Goal: Transaction & Acquisition: Book appointment/travel/reservation

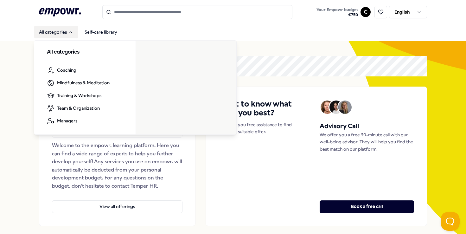
click at [60, 32] on button "All categories" at bounding box center [56, 32] width 44 height 13
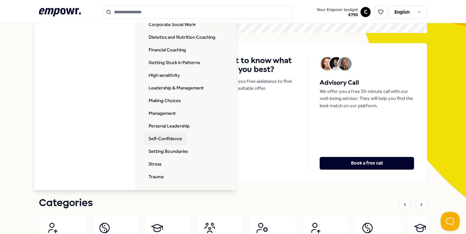
scroll to position [44, 0]
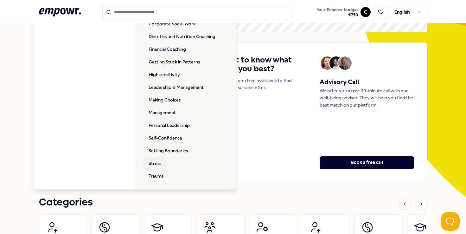
click at [161, 165] on link "Stress" at bounding box center [154, 163] width 23 height 13
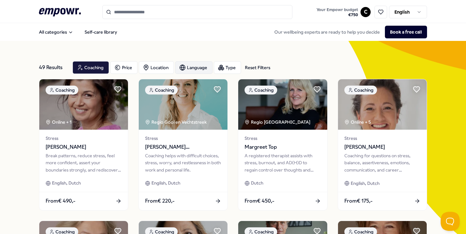
click at [199, 67] on div "Language" at bounding box center [193, 67] width 37 height 13
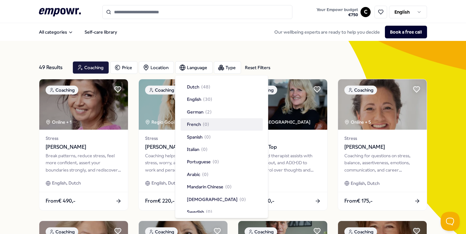
scroll to position [18, 0]
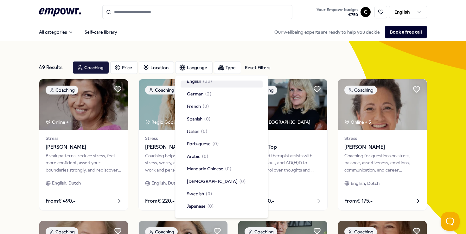
click at [212, 84] on span "( 30 )" at bounding box center [207, 81] width 9 height 7
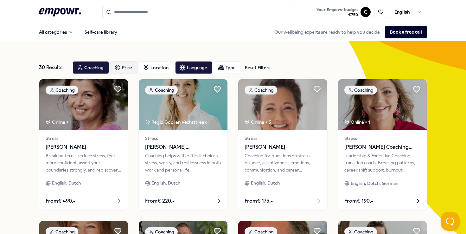
click at [124, 72] on div "Price" at bounding box center [123, 67] width 27 height 13
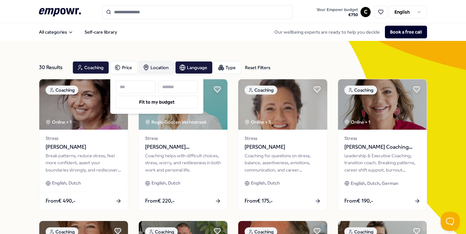
click at [157, 63] on div "Location" at bounding box center [156, 67] width 35 height 13
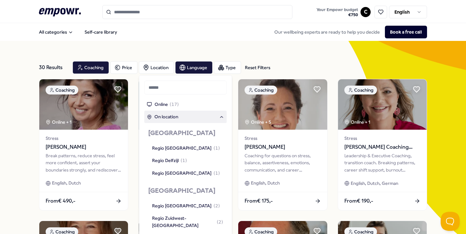
click at [191, 118] on div "On location" at bounding box center [185, 116] width 77 height 7
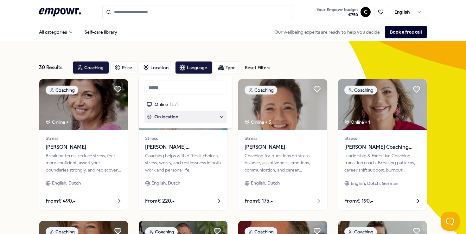
click at [191, 118] on div "On location" at bounding box center [185, 116] width 77 height 7
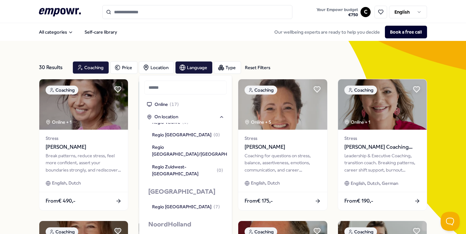
scroll to position [304, 0]
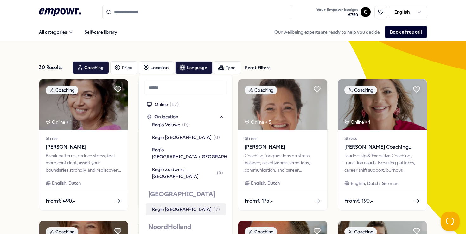
click at [182, 206] on div "Regio [GEOGRAPHIC_DATA] ( 7 )" at bounding box center [186, 209] width 68 height 7
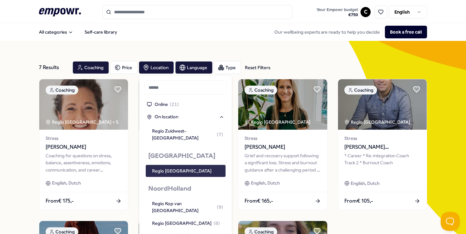
scroll to position [347, 0]
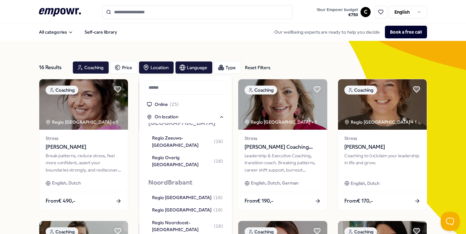
scroll to position [639, 0]
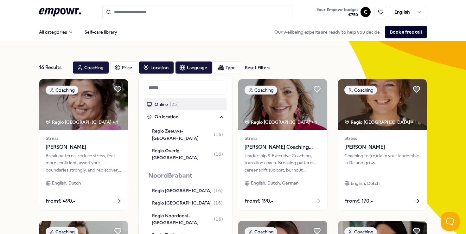
click at [268, 56] on div "16 Results Reset Filters Coaching Price Location Language Type Reset Filters" at bounding box center [233, 67] width 388 height 23
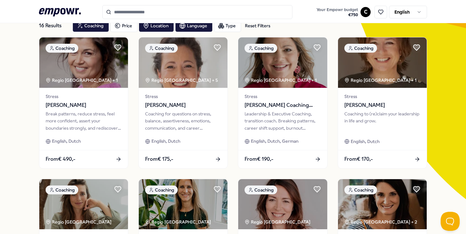
scroll to position [0, 0]
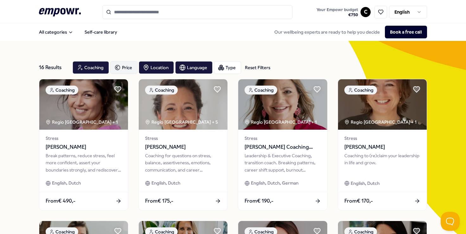
click at [119, 67] on icon "button" at bounding box center [117, 68] width 6 height 8
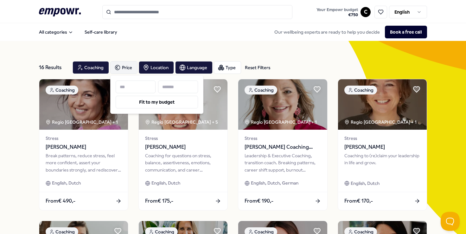
click at [172, 86] on input at bounding box center [178, 86] width 40 height 13
click at [263, 56] on div "16 Results Reset Filters Coaching Price Location Language Type Reset Filters" at bounding box center [233, 67] width 388 height 23
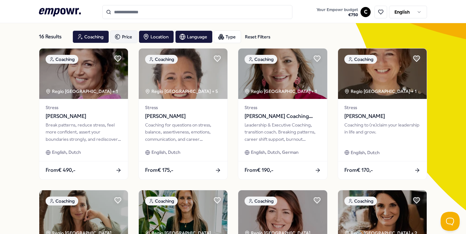
scroll to position [24, 0]
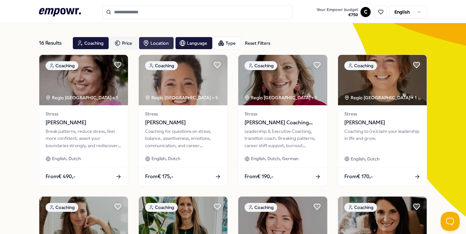
click at [159, 43] on div "Location" at bounding box center [156, 43] width 35 height 13
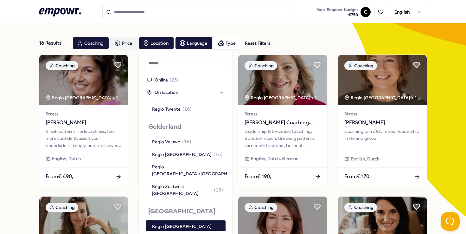
scroll to position [263, 0]
click at [177, 222] on div "Regio [GEOGRAPHIC_DATA]" at bounding box center [182, 225] width 60 height 7
